Goal: Transaction & Acquisition: Purchase product/service

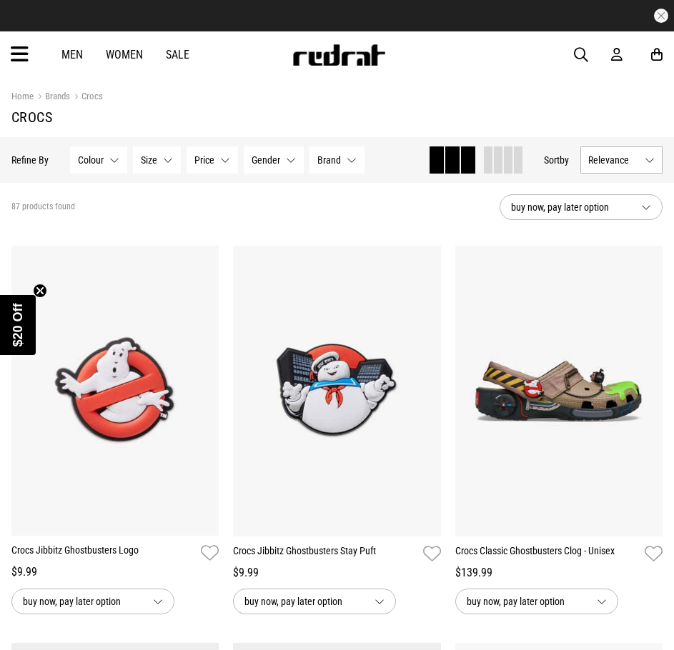
click at [160, 162] on button "Size None selected" at bounding box center [157, 159] width 48 height 27
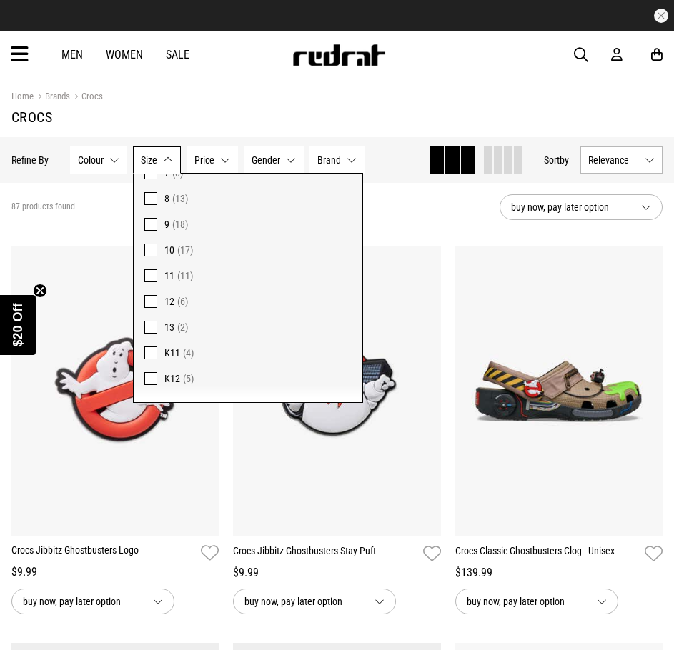
scroll to position [214, 0]
click at [149, 327] on span at bounding box center [150, 326] width 13 height 13
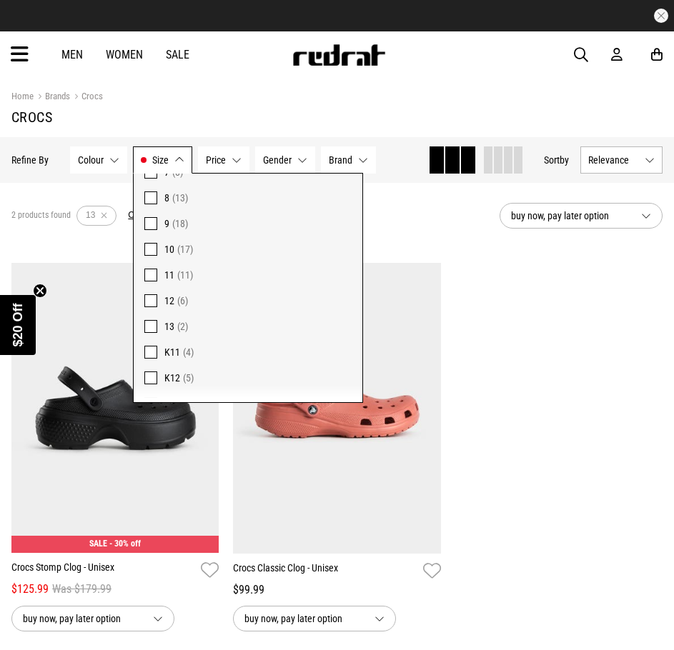
click at [434, 209] on div "2 products found Active Filters 13 Clear" at bounding box center [249, 215] width 476 height 43
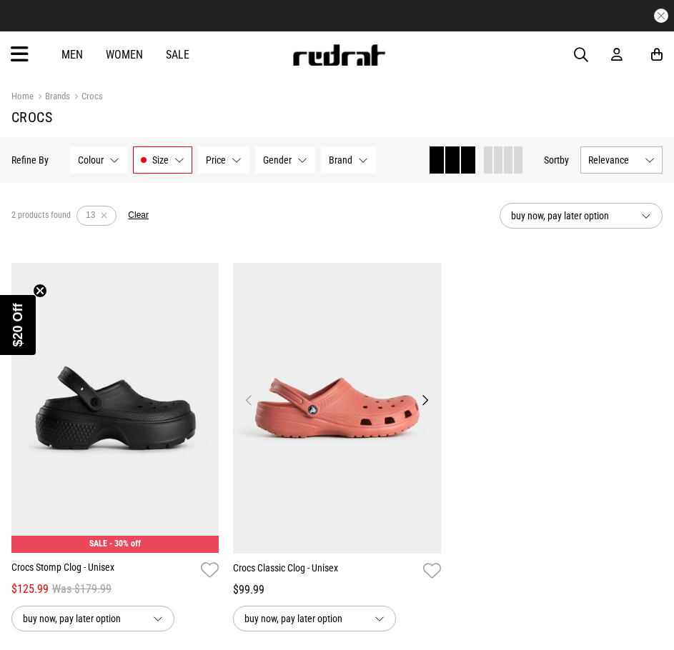
click at [423, 403] on button "Next" at bounding box center [425, 399] width 18 height 17
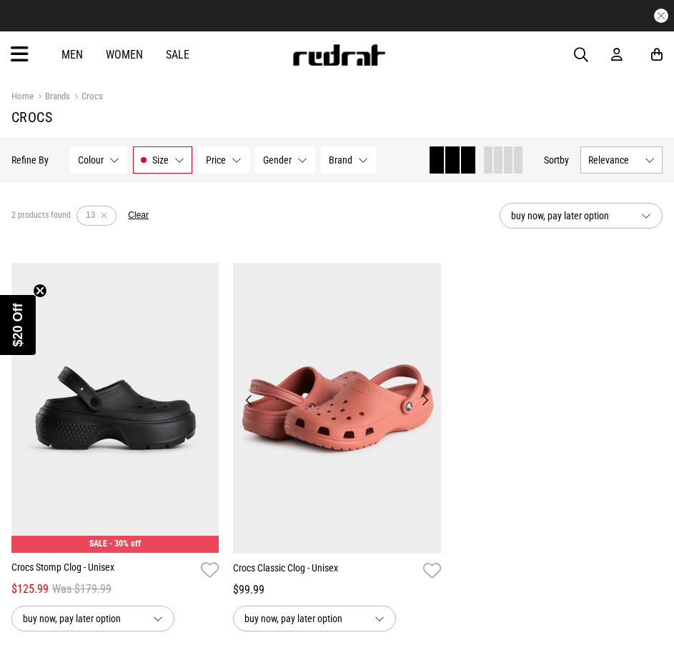
click at [423, 403] on button "Next" at bounding box center [425, 399] width 18 height 17
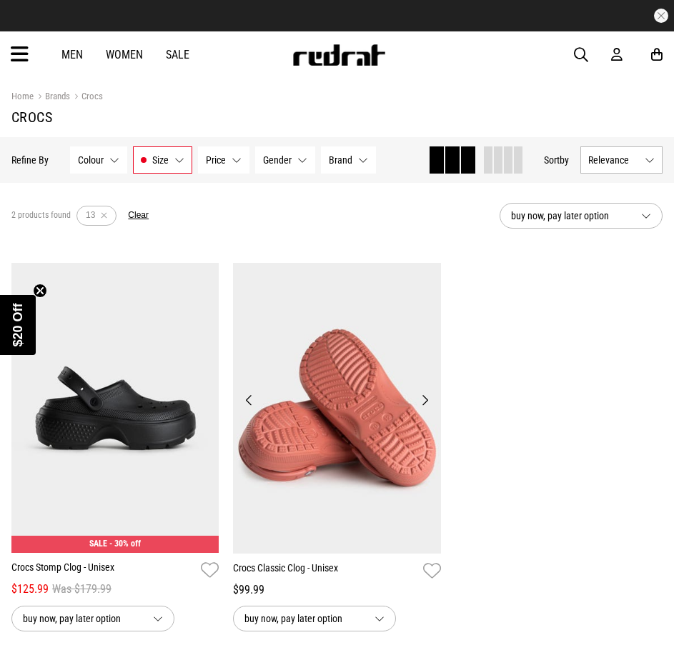
click at [423, 403] on button "Next" at bounding box center [425, 399] width 18 height 17
